Goal: Information Seeking & Learning: Learn about a topic

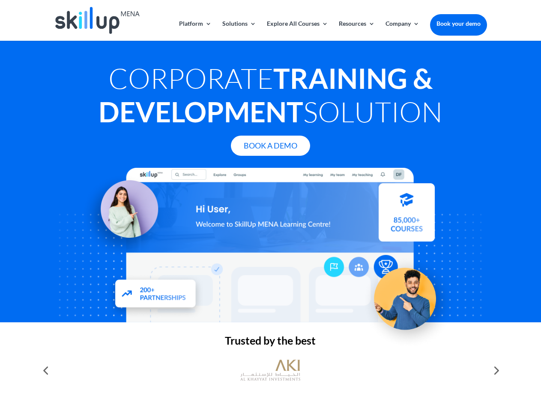
click at [271, 206] on div at bounding box center [270, 245] width 433 height 154
click at [239, 30] on link "Solutions" at bounding box center [239, 31] width 34 height 20
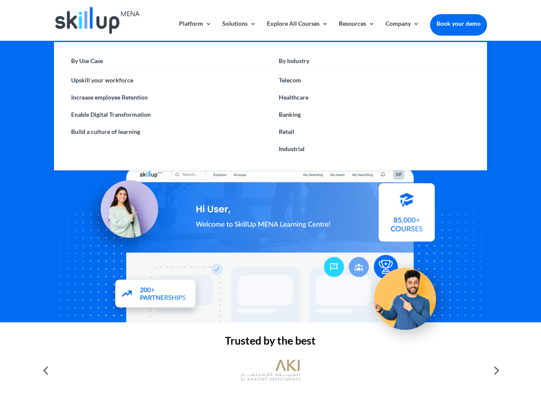
click at [297, 30] on link "Explore All Courses" at bounding box center [297, 31] width 61 height 20
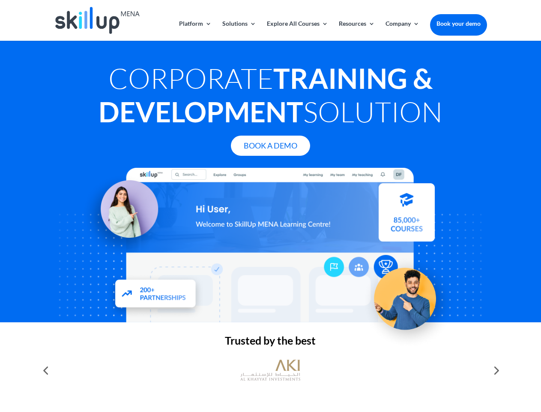
click at [356, 30] on link "Resources" at bounding box center [357, 31] width 36 height 20
click at [403, 30] on link "Company" at bounding box center [403, 31] width 34 height 20
click at [271, 370] on img at bounding box center [270, 370] width 60 height 30
